Goal: Navigation & Orientation: Find specific page/section

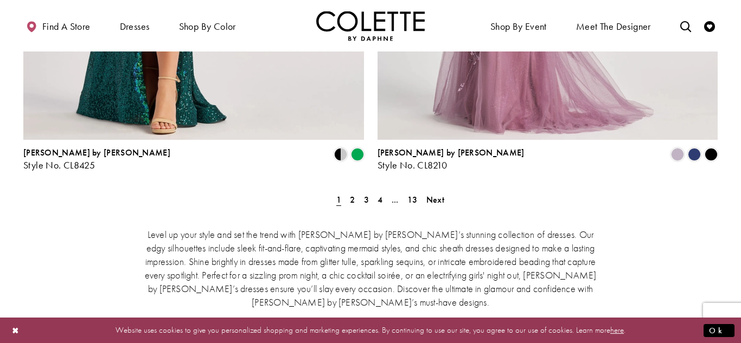
scroll to position [2069, 0]
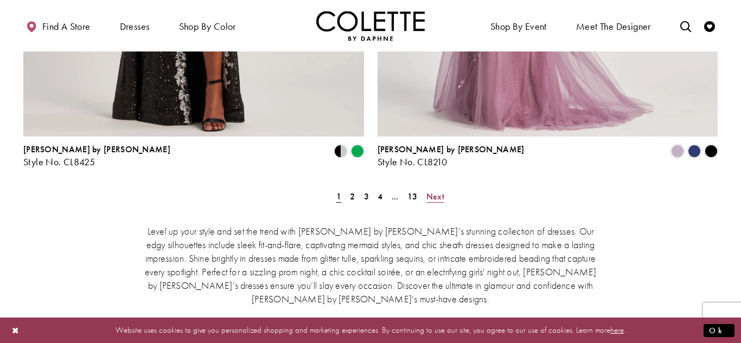
click at [432, 191] on span "Next" at bounding box center [435, 196] width 18 height 11
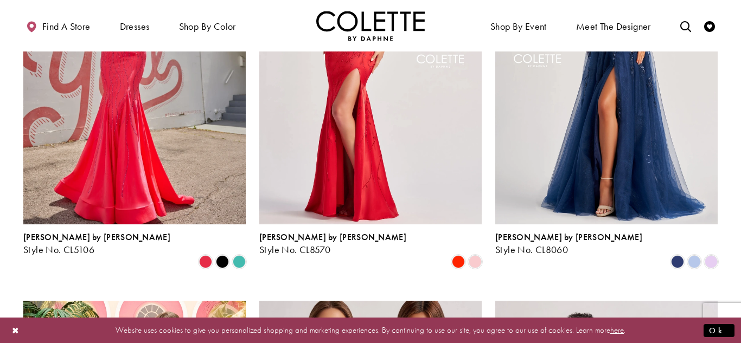
scroll to position [220, 0]
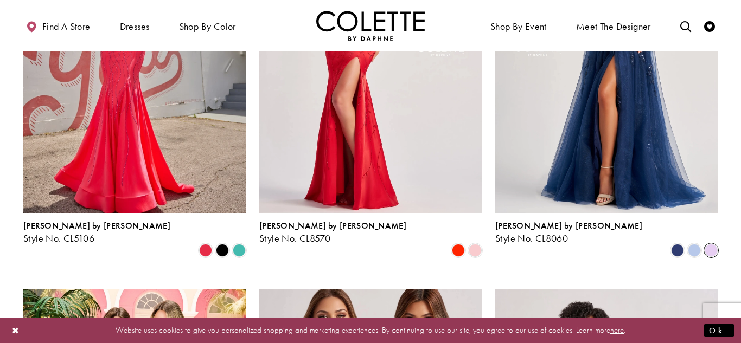
click at [714, 244] on span "Product List" at bounding box center [711, 250] width 13 height 13
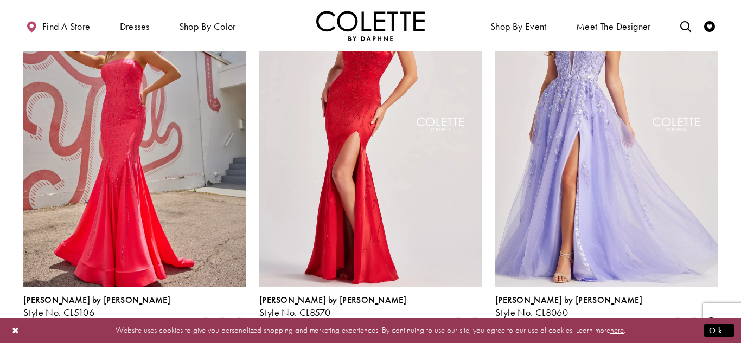
scroll to position [147, 0]
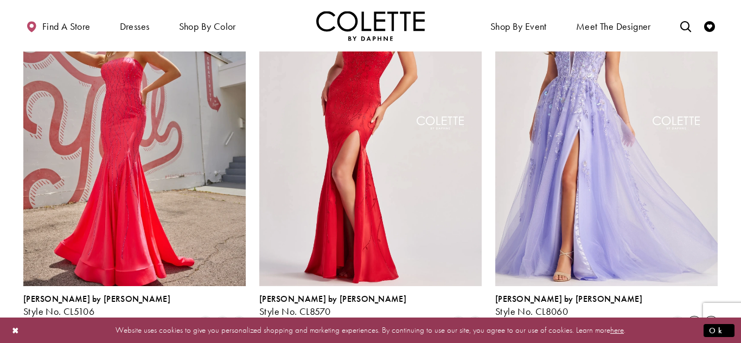
click at [696, 317] on span "Product List" at bounding box center [694, 323] width 13 height 13
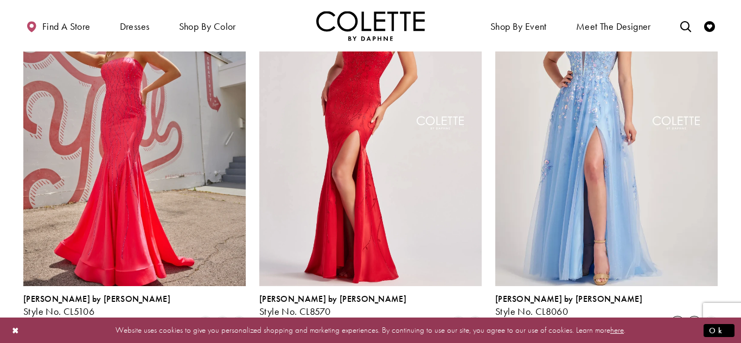
click at [676, 317] on span "Product List" at bounding box center [677, 323] width 13 height 13
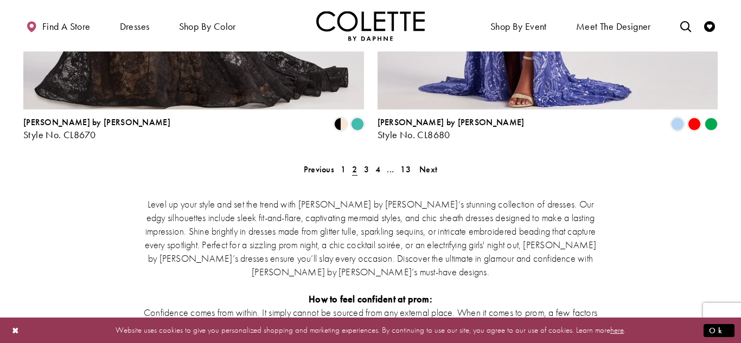
scroll to position [2087, 0]
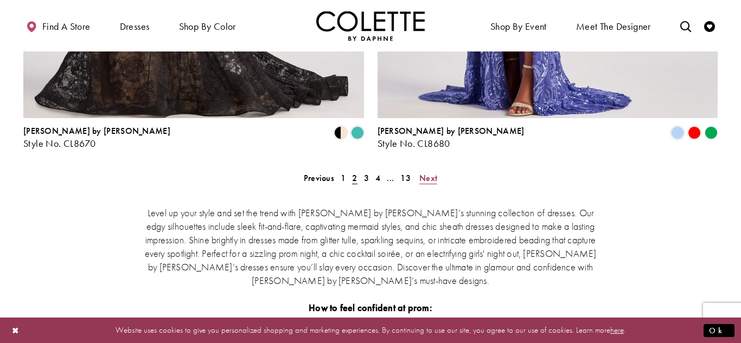
click at [425, 173] on span "Next" at bounding box center [428, 178] width 18 height 11
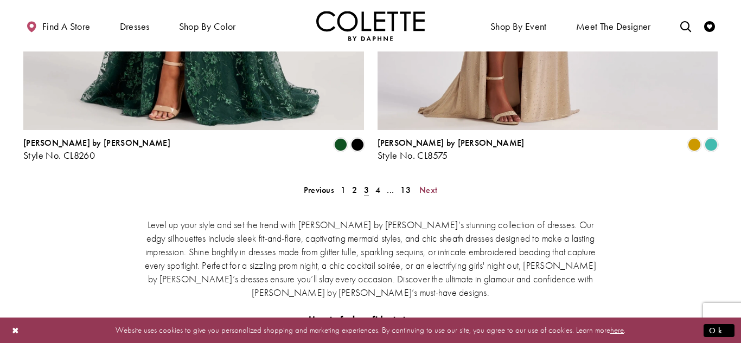
scroll to position [2088, 0]
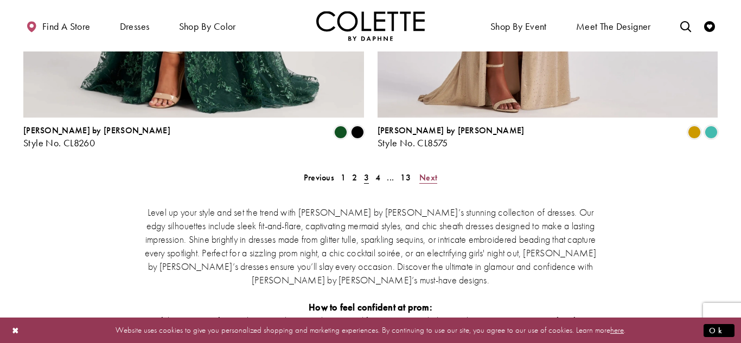
click at [424, 172] on span "Next" at bounding box center [428, 177] width 18 height 11
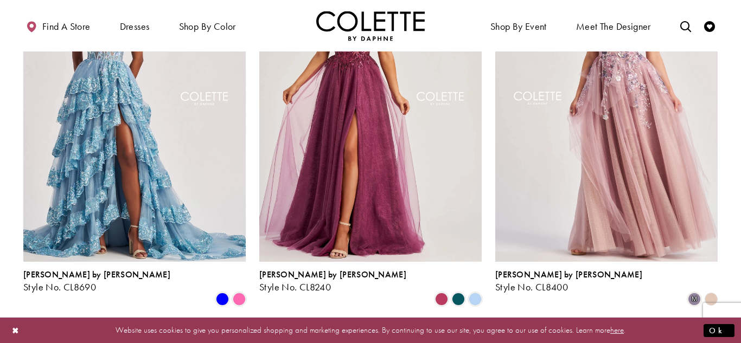
scroll to position [971, 0]
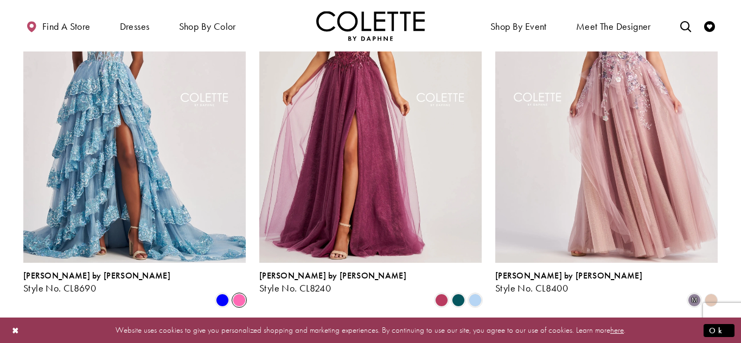
click at [239, 294] on span "Product List" at bounding box center [239, 300] width 13 height 13
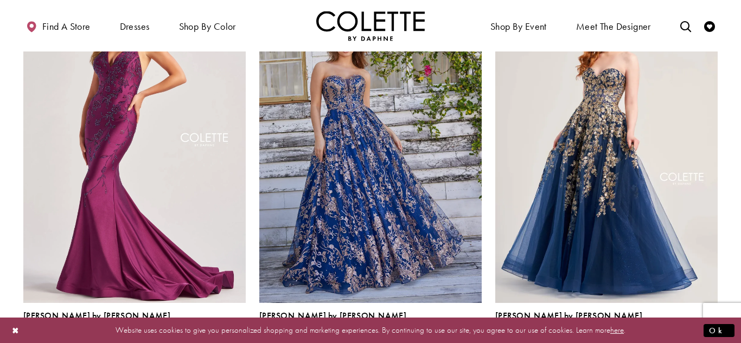
scroll to position [1332, 0]
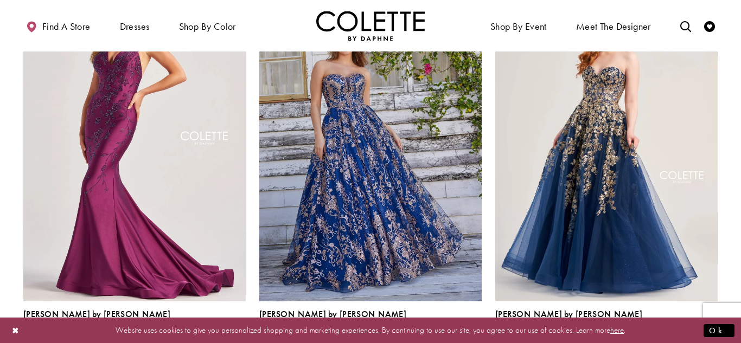
click at [694, 331] on polygon "Product List" at bounding box center [694, 339] width 17 height 17
click at [641, 333] on span "Product List" at bounding box center [644, 339] width 13 height 13
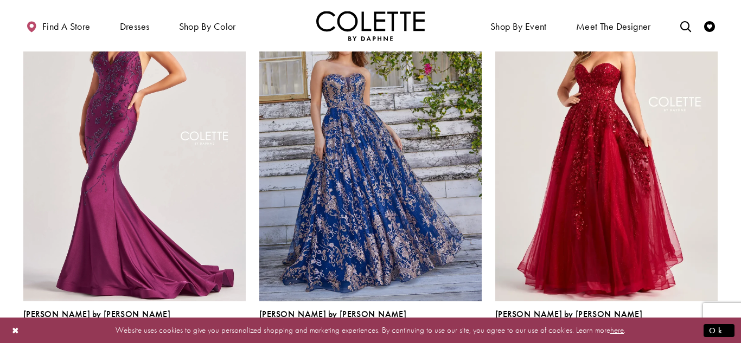
scroll to position [1299, 0]
